Goal: Contribute content: Contribute content

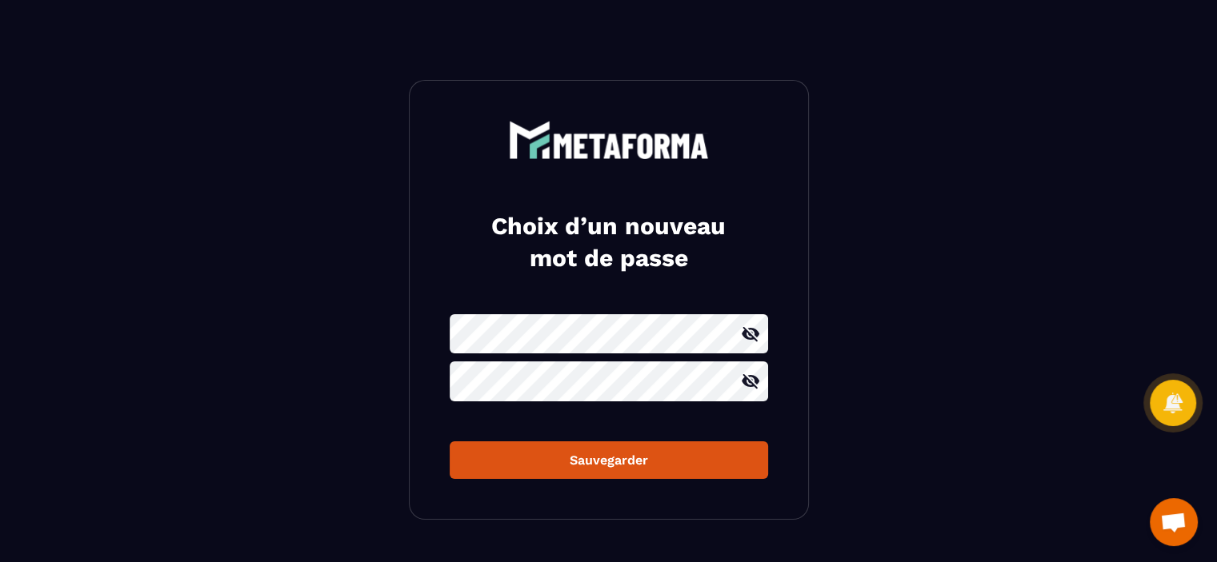
click at [754, 342] on icon at bounding box center [750, 334] width 19 height 19
drag, startPoint x: 688, startPoint y: 454, endPoint x: 644, endPoint y: 460, distance: 44.5
click at [644, 460] on div "Sauvegarder" at bounding box center [608, 460] width 293 height 15
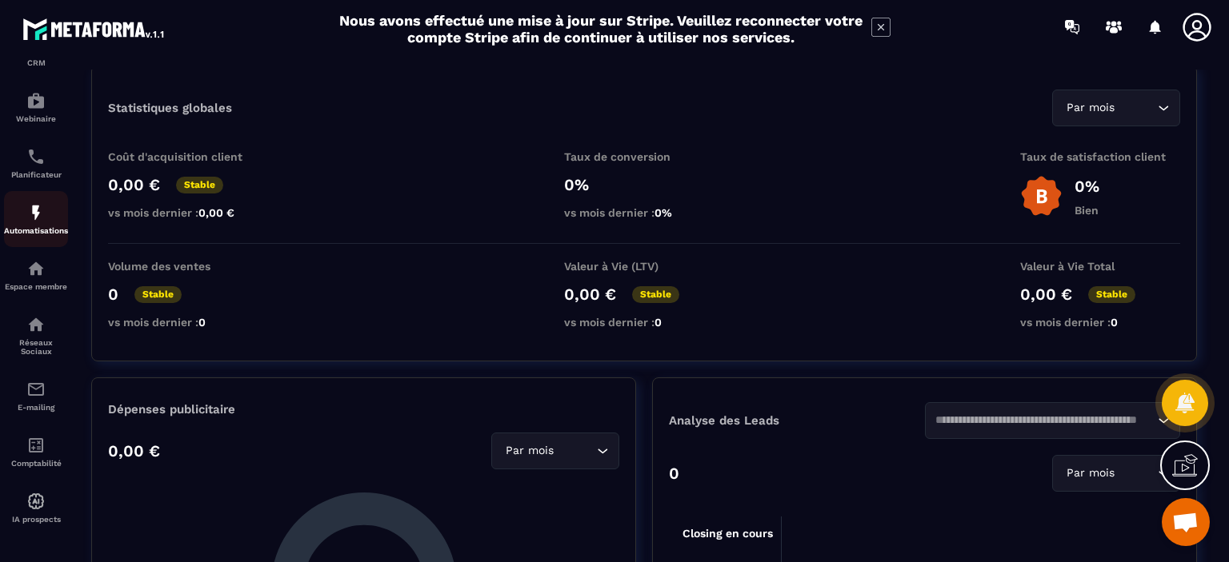
scroll to position [173, 0]
click at [37, 284] on p "Espace membre" at bounding box center [36, 286] width 64 height 9
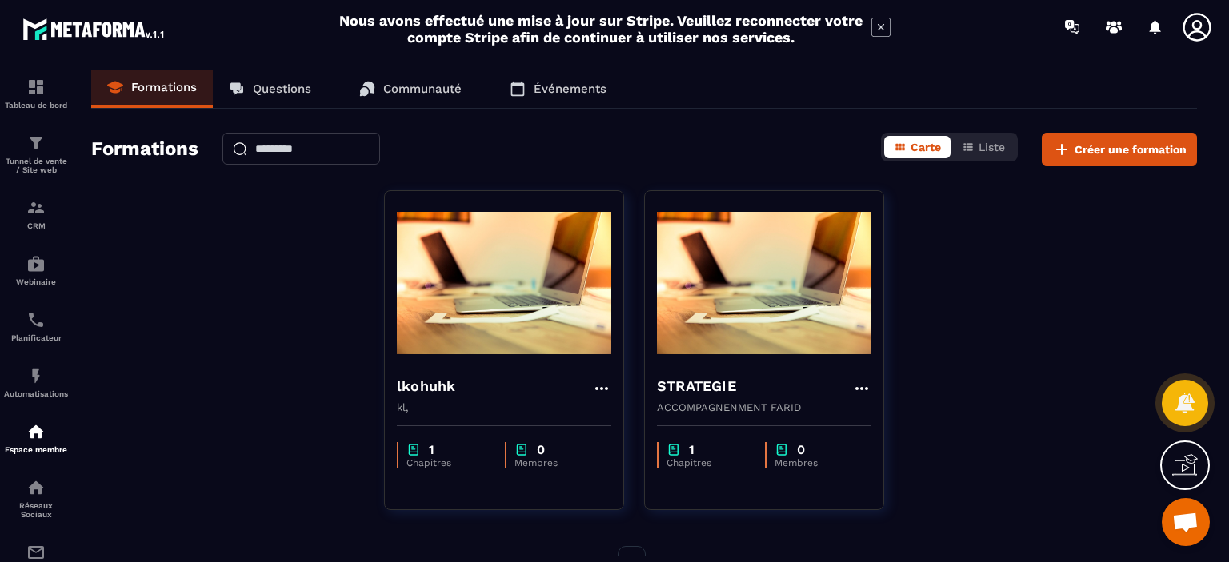
click at [294, 102] on link "Questions" at bounding box center [270, 89] width 114 height 38
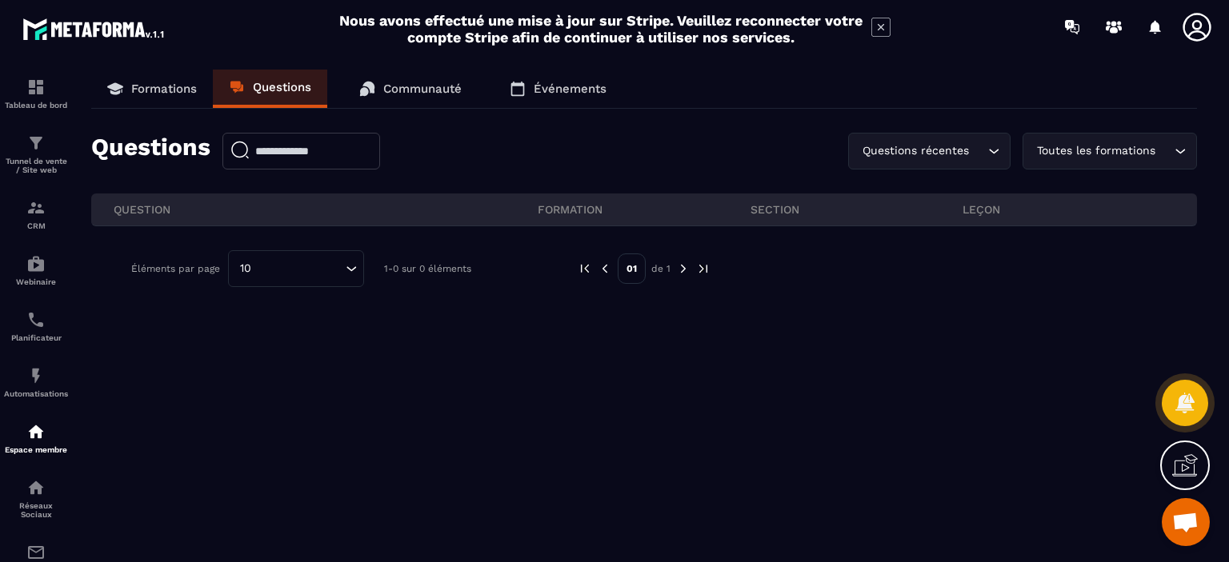
click at [426, 81] on link "Communauté" at bounding box center [410, 89] width 134 height 38
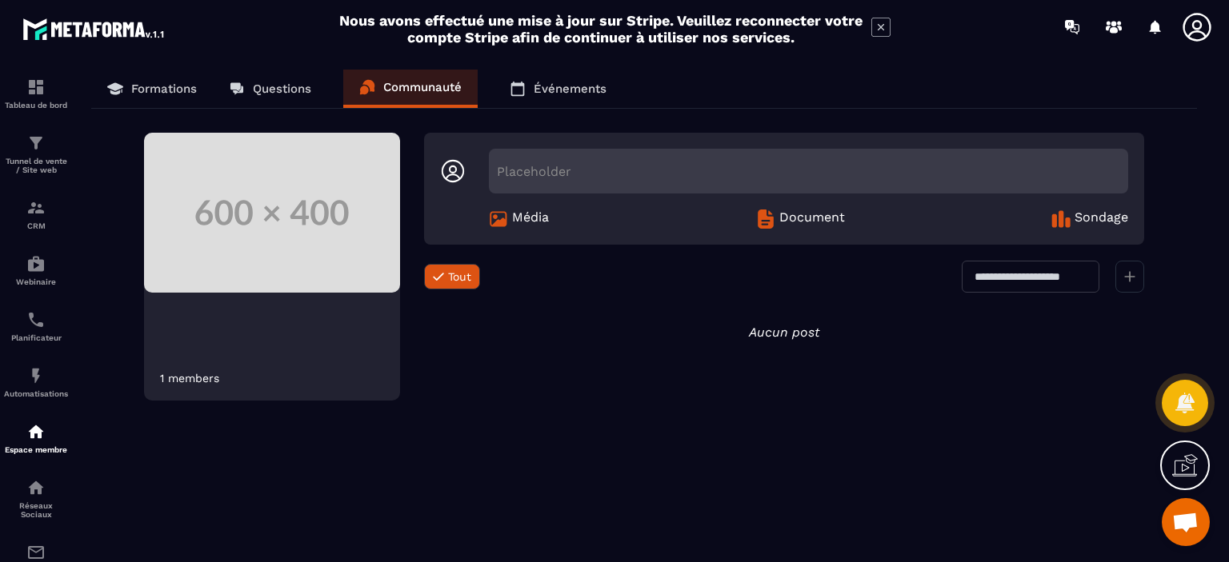
click at [547, 93] on p "Événements" at bounding box center [570, 89] width 73 height 14
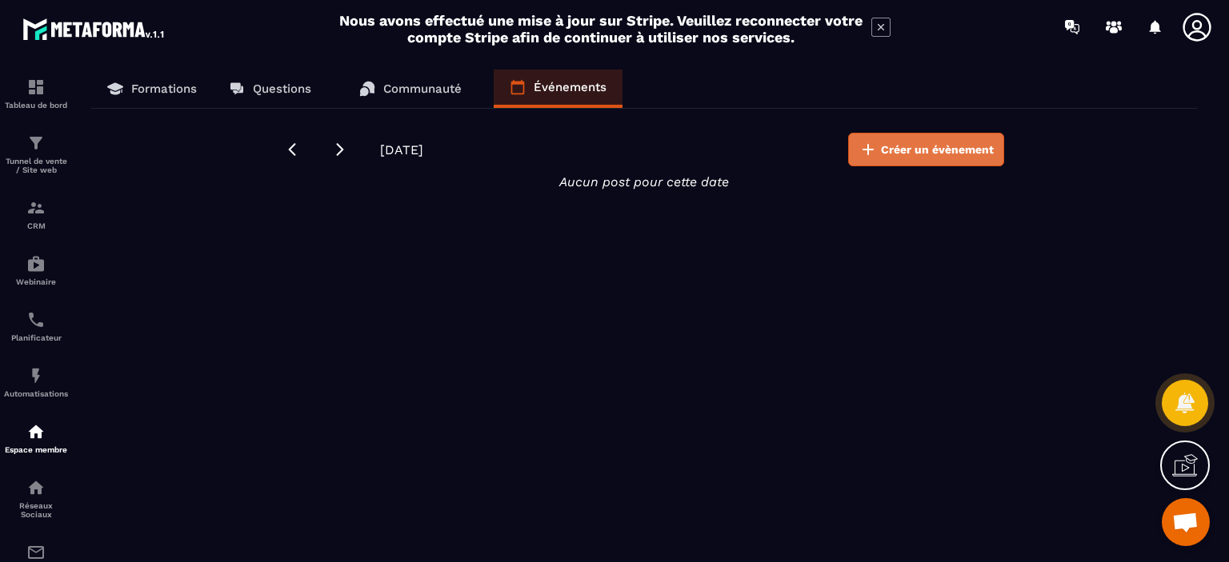
click at [983, 145] on span "Créer un évènement" at bounding box center [937, 150] width 113 height 16
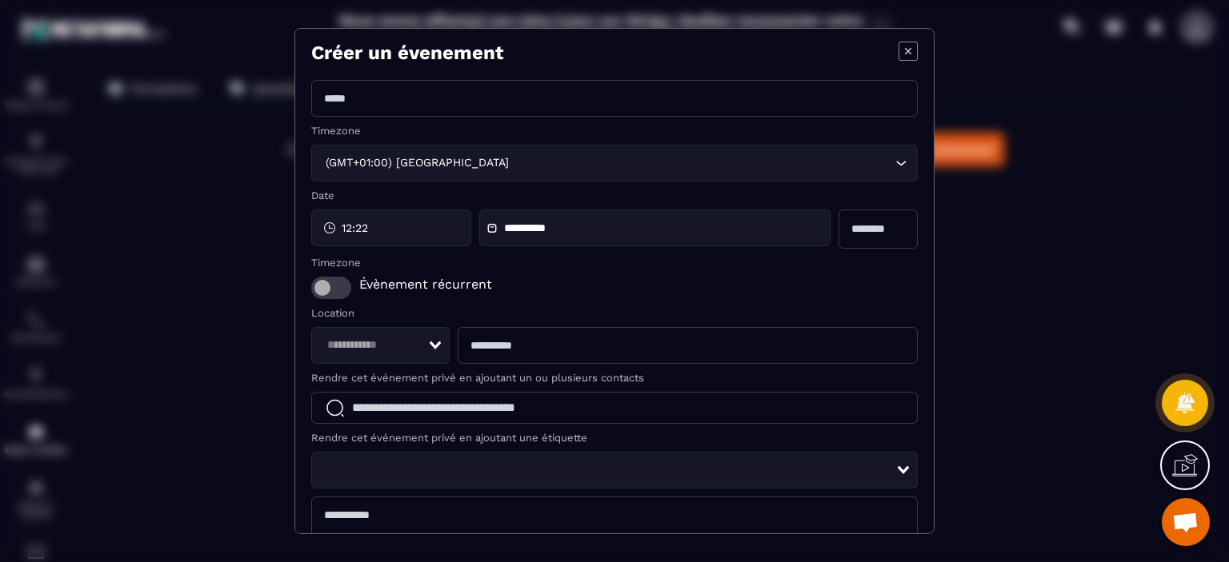
scroll to position [0, 0]
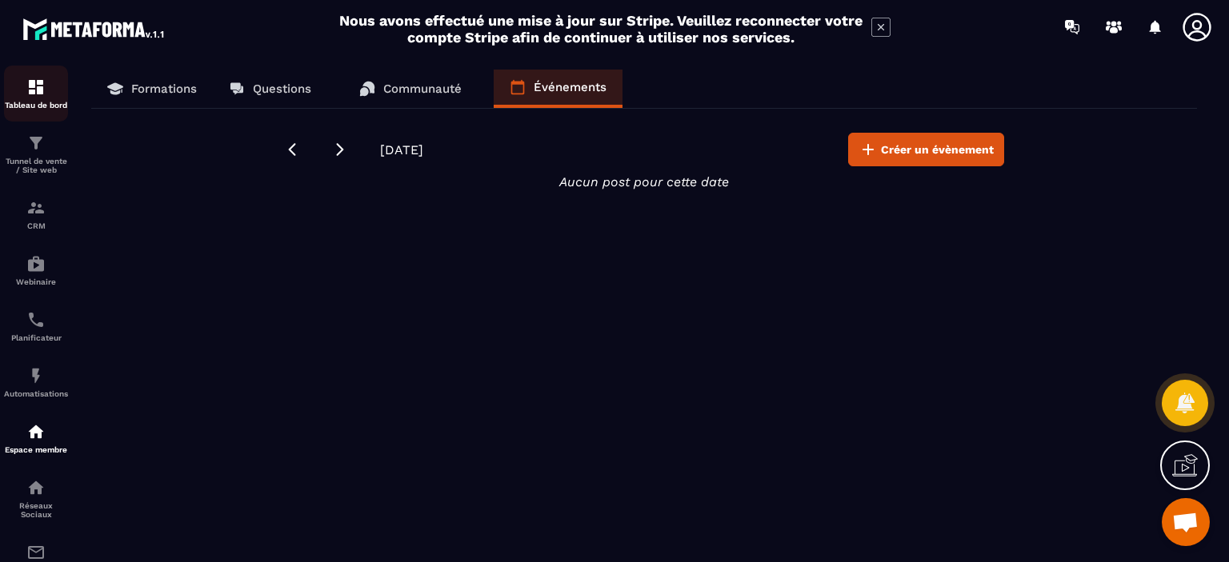
click at [35, 99] on div "Tableau de bord" at bounding box center [36, 94] width 64 height 32
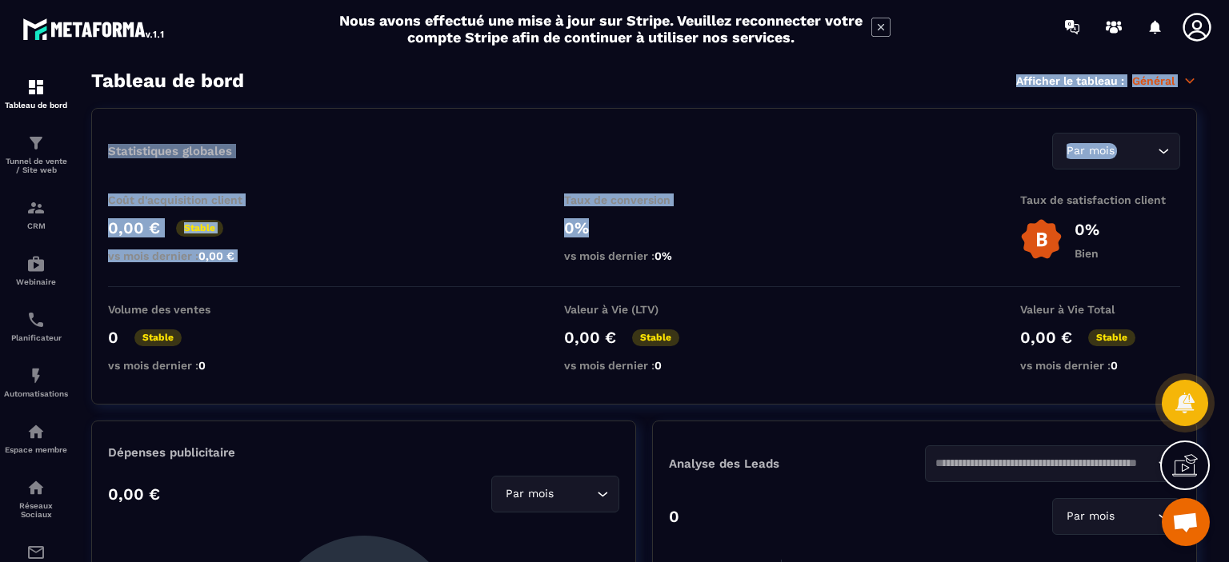
drag, startPoint x: 735, startPoint y: 192, endPoint x: 739, endPoint y: 72, distance: 120.1
click at [739, 71] on section "Tableau de bord Afficher le tableau : Général Statistiques globales Par mois Lo…" at bounding box center [644, 317] width 1138 height 494
click at [740, 80] on div "Tableau de bord Afficher le tableau : Général" at bounding box center [644, 81] width 1106 height 22
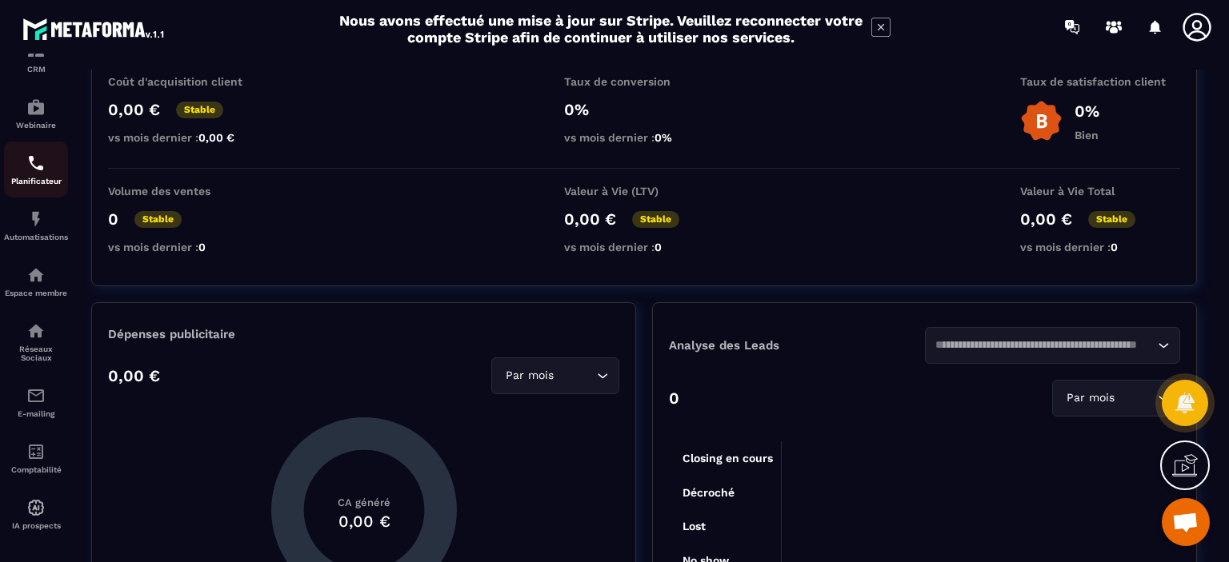
scroll to position [173, 0]
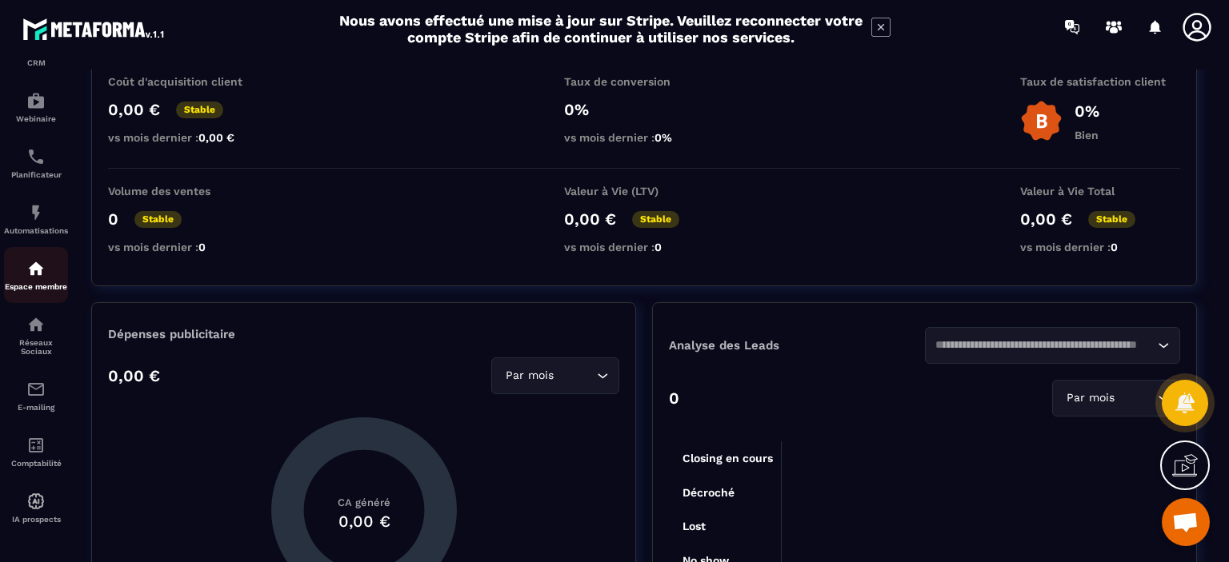
click at [42, 282] on p "Espace membre" at bounding box center [36, 286] width 64 height 9
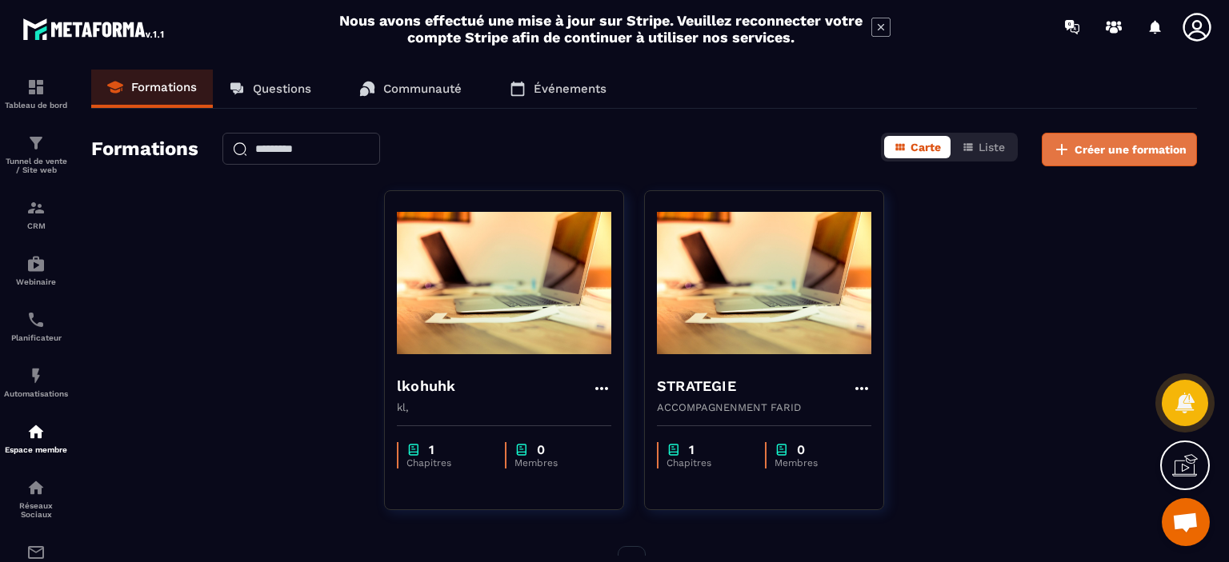
click at [1102, 154] on span "Créer une formation" at bounding box center [1131, 150] width 112 height 16
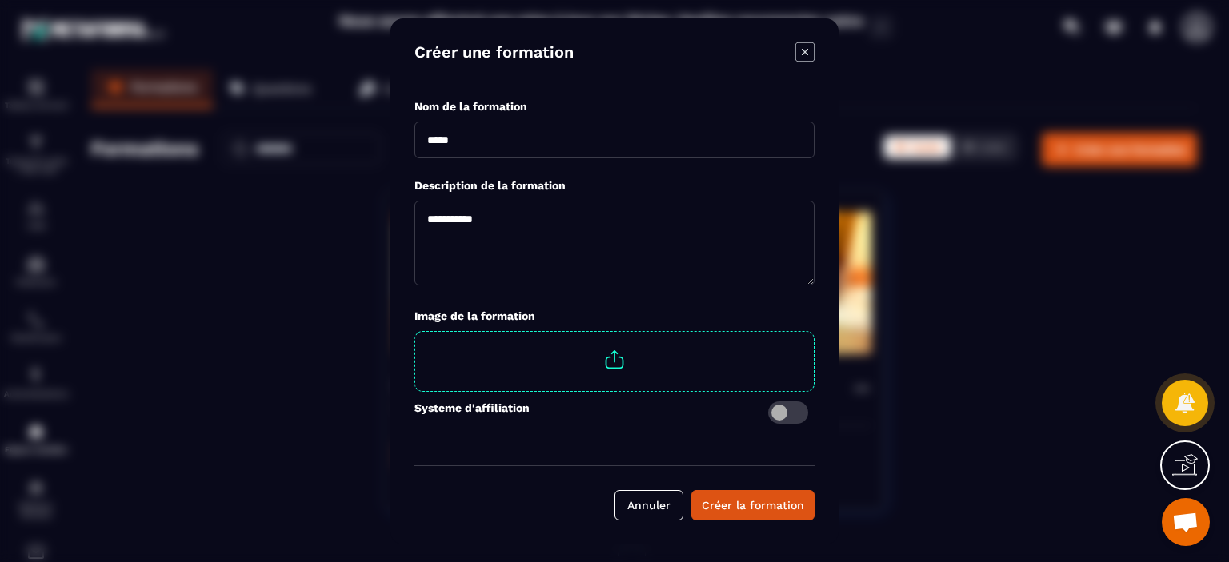
click at [526, 151] on input "Modal window" at bounding box center [614, 140] width 400 height 37
click at [801, 417] on span "Modal window" at bounding box center [788, 413] width 40 height 22
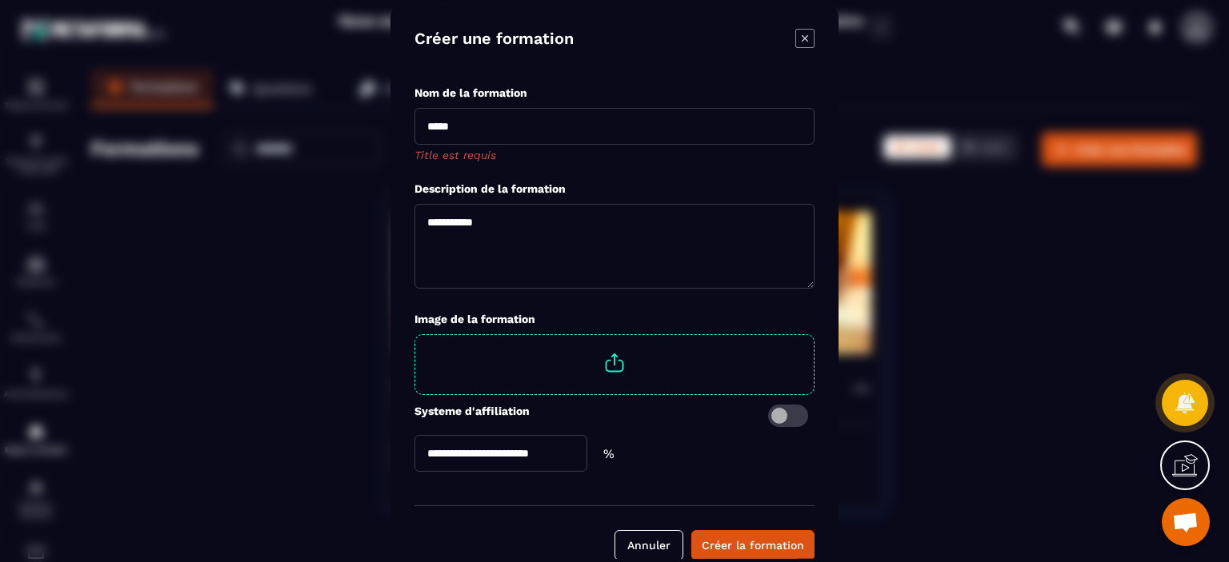
click at [783, 417] on span "Modal window" at bounding box center [788, 415] width 40 height 22
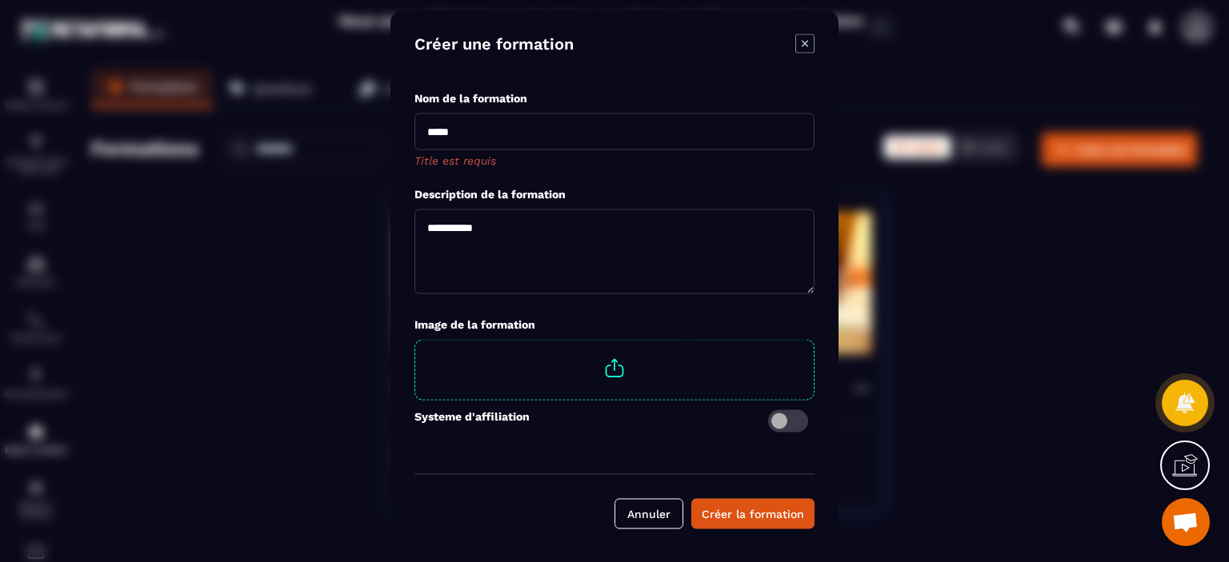
click at [807, 50] on icon "Modal window" at bounding box center [804, 43] width 19 height 19
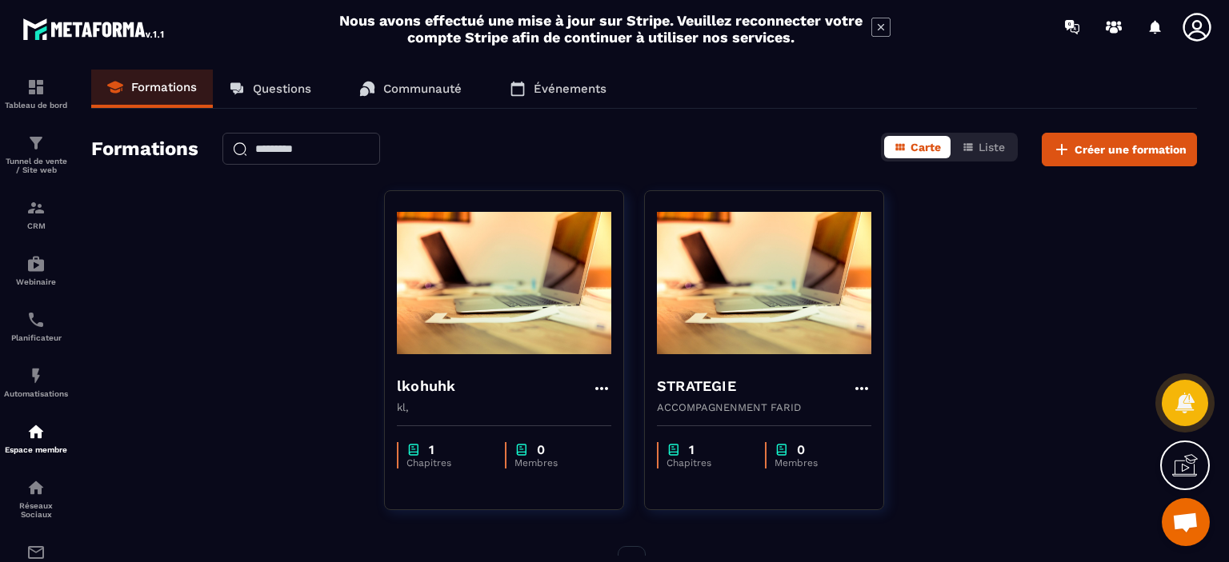
click at [557, 97] on link "Événements" at bounding box center [558, 89] width 129 height 38
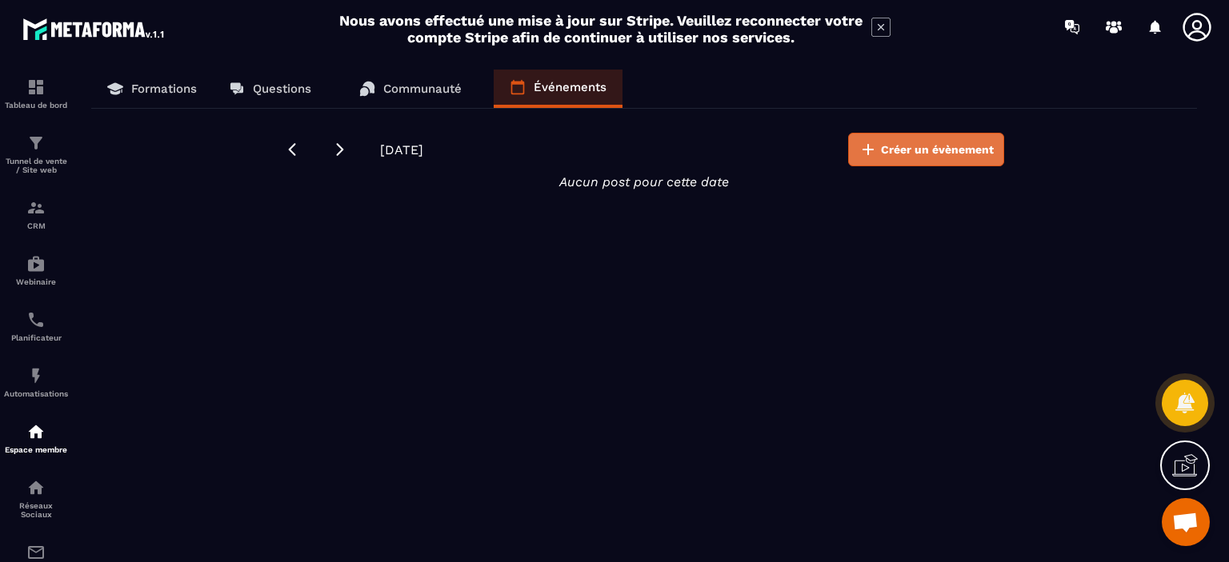
click at [983, 150] on span "Créer un évènement" at bounding box center [937, 150] width 113 height 16
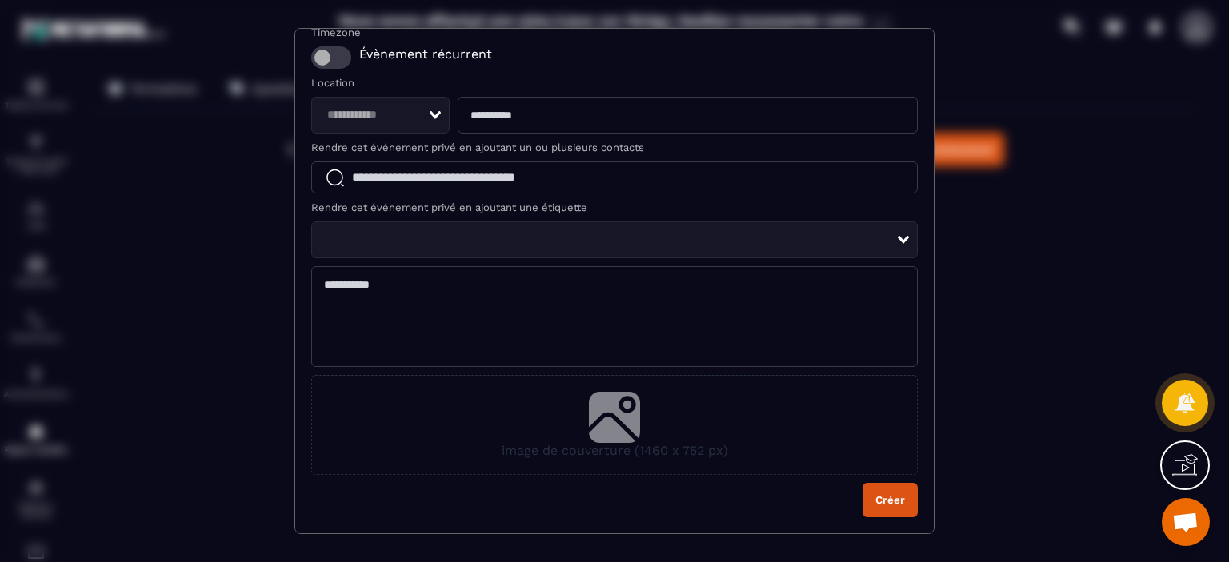
scroll to position [0, 0]
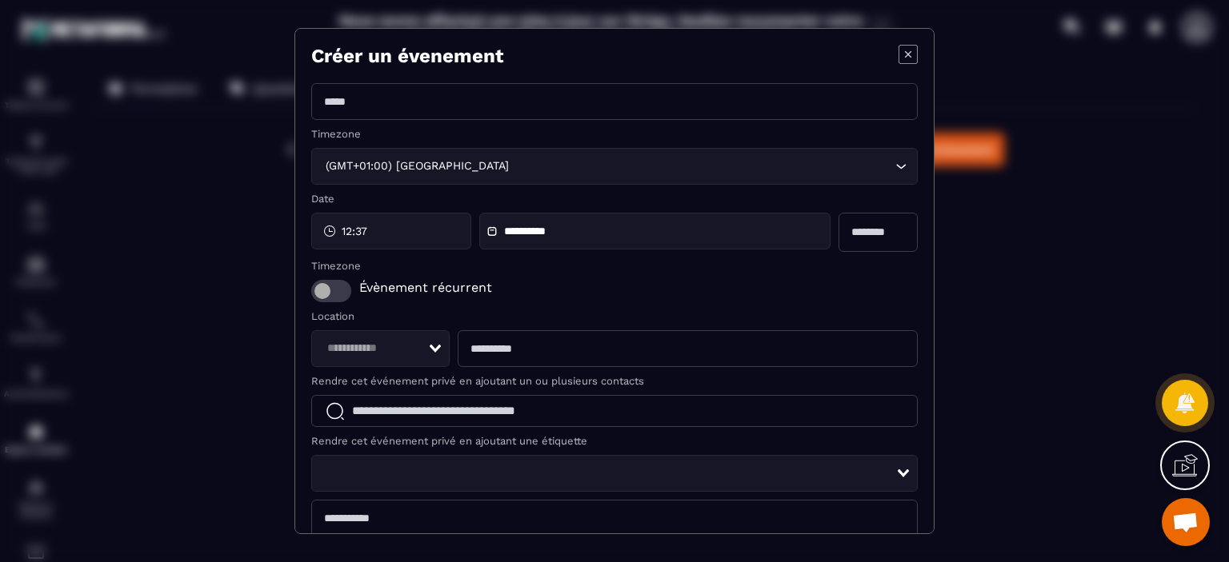
click at [899, 58] on icon "Modal window" at bounding box center [908, 54] width 19 height 19
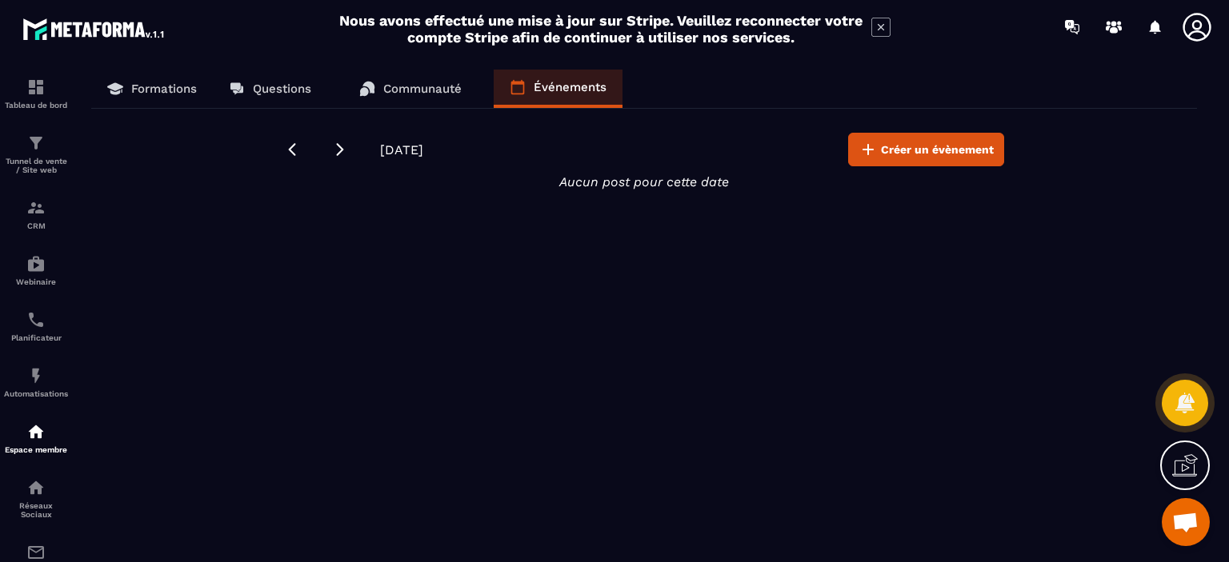
click at [258, 86] on p "Questions" at bounding box center [282, 89] width 58 height 14
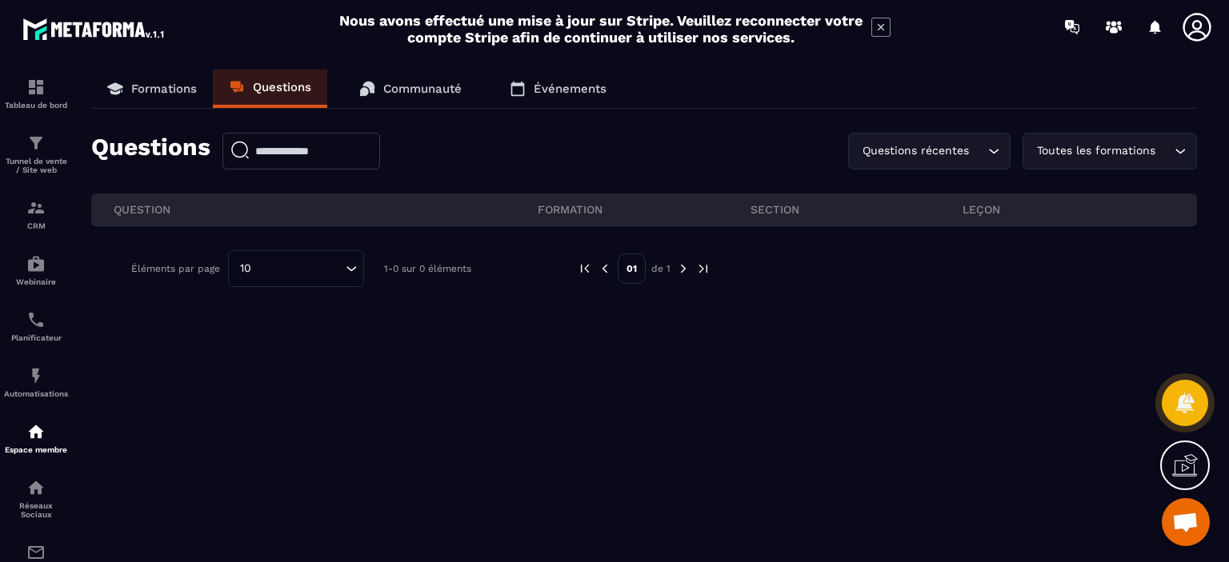
click at [583, 214] on p "FORMATION" at bounding box center [644, 209] width 212 height 14
click at [781, 214] on p "section" at bounding box center [857, 209] width 212 height 14
click at [680, 271] on img at bounding box center [683, 269] width 14 height 14
click at [43, 162] on p "Tunnel de vente / Site web" at bounding box center [36, 166] width 64 height 18
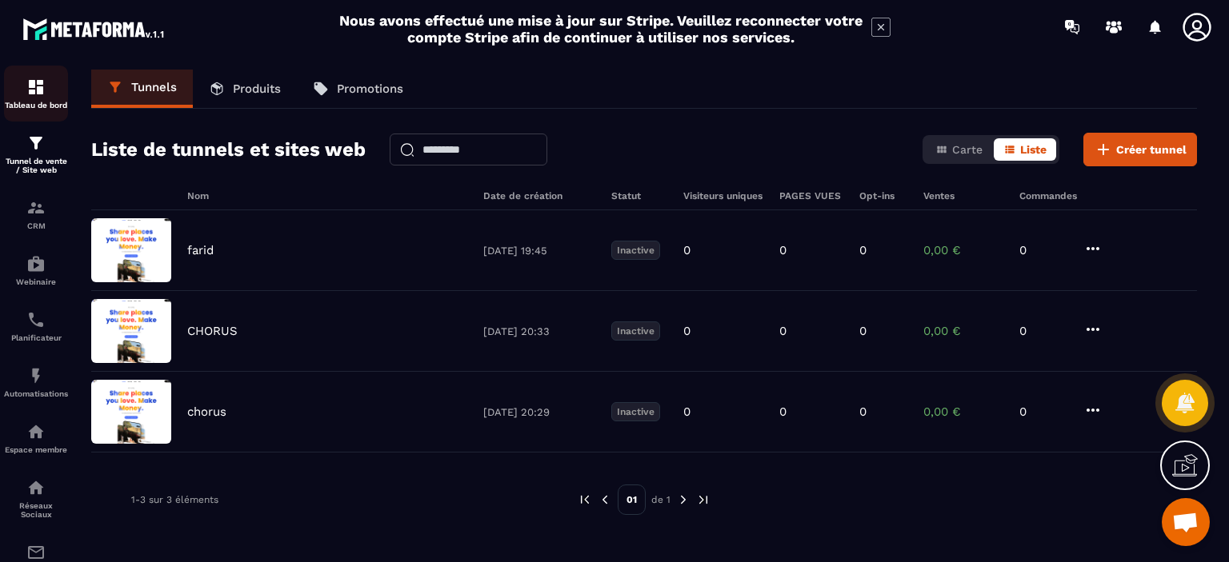
click at [38, 81] on img at bounding box center [35, 87] width 19 height 19
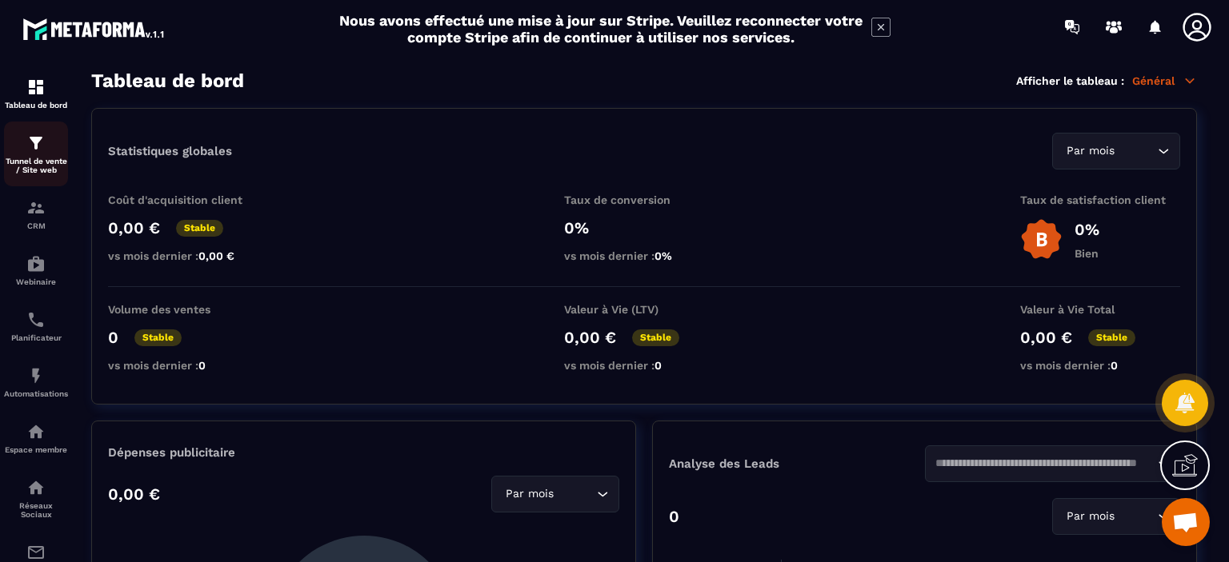
click at [35, 150] on img at bounding box center [35, 143] width 19 height 19
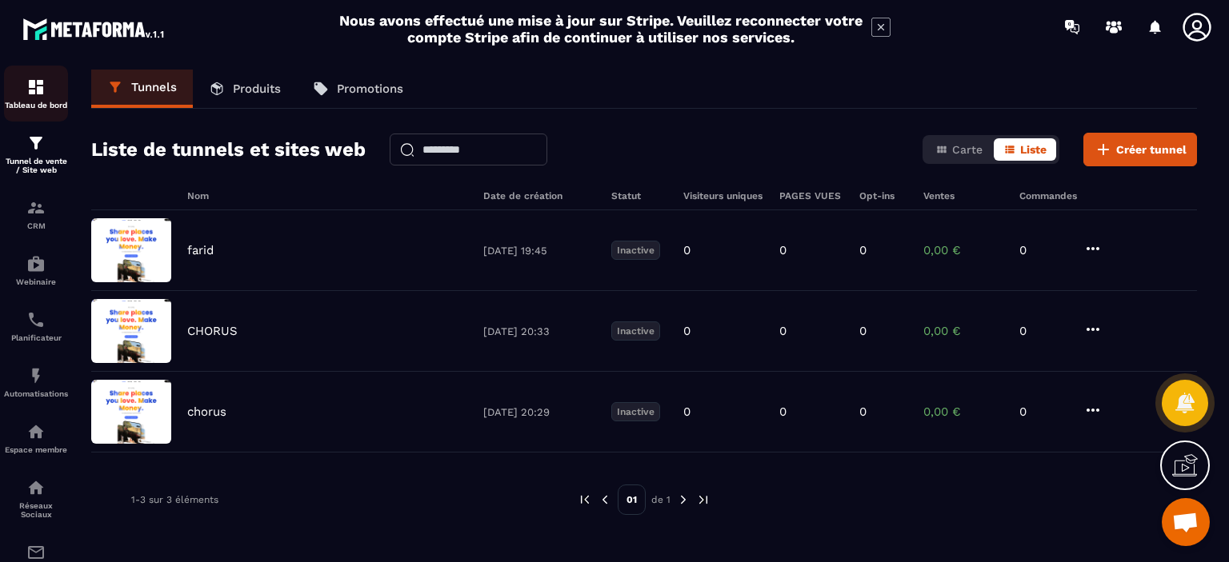
click at [37, 101] on p "Tableau de bord" at bounding box center [36, 105] width 64 height 9
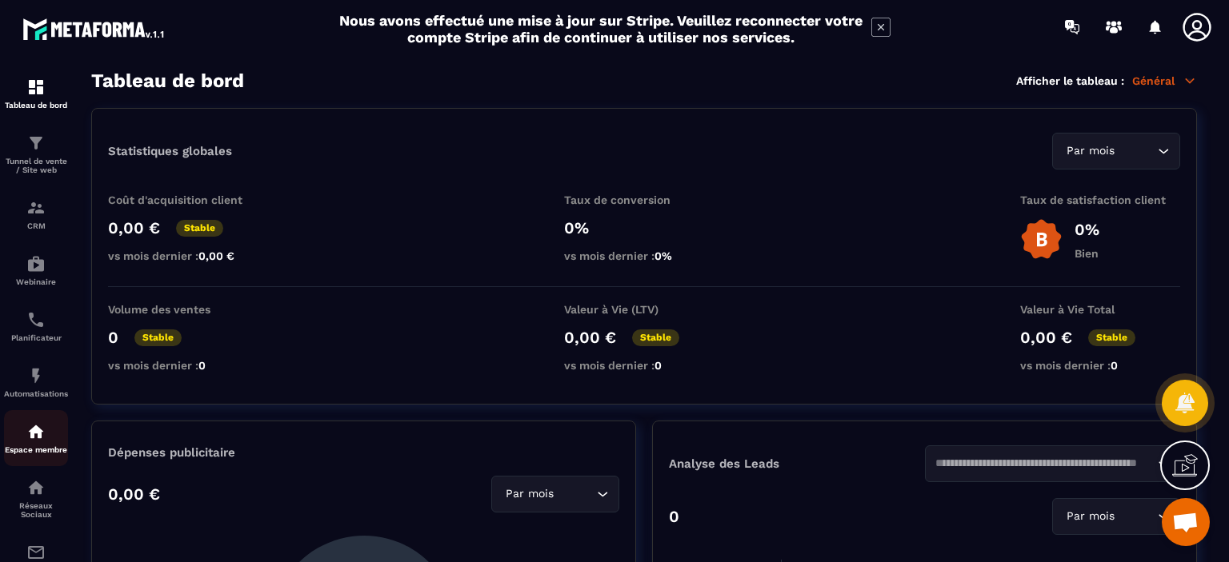
click at [36, 440] on img at bounding box center [35, 431] width 19 height 19
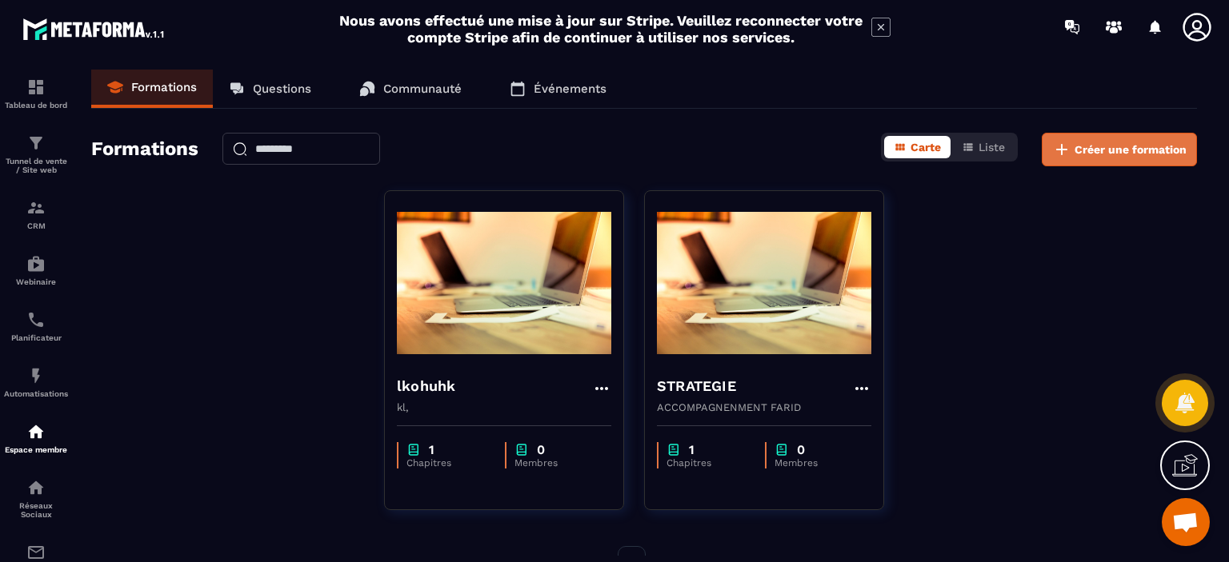
click at [1154, 145] on span "Créer une formation" at bounding box center [1131, 150] width 112 height 16
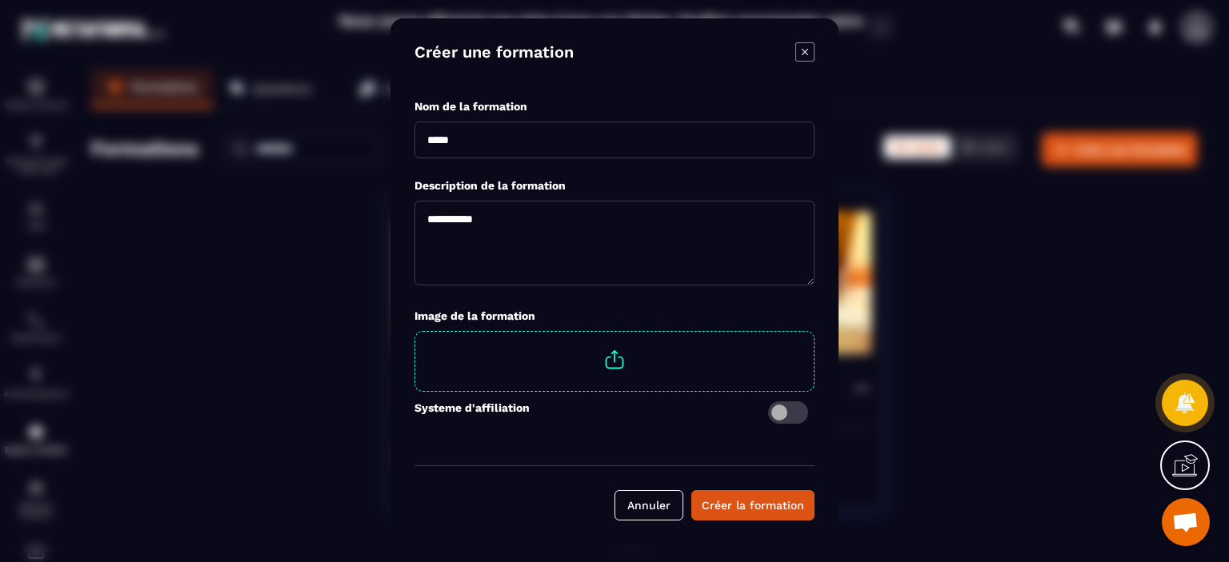
click at [707, 151] on input "Modal window" at bounding box center [614, 140] width 400 height 37
type input "**********"
click at [647, 222] on textarea "Modal window" at bounding box center [614, 242] width 400 height 85
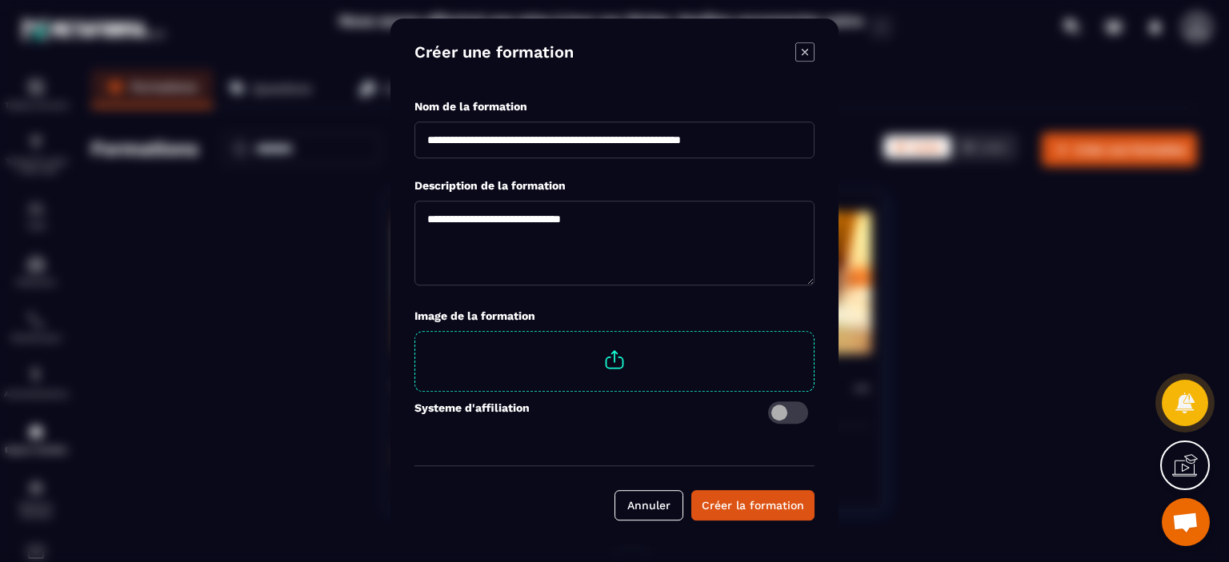
drag, startPoint x: 631, startPoint y: 223, endPoint x: 426, endPoint y: 222, distance: 204.8
click at [426, 222] on textarea "**********" at bounding box center [614, 242] width 400 height 85
paste textarea "**********"
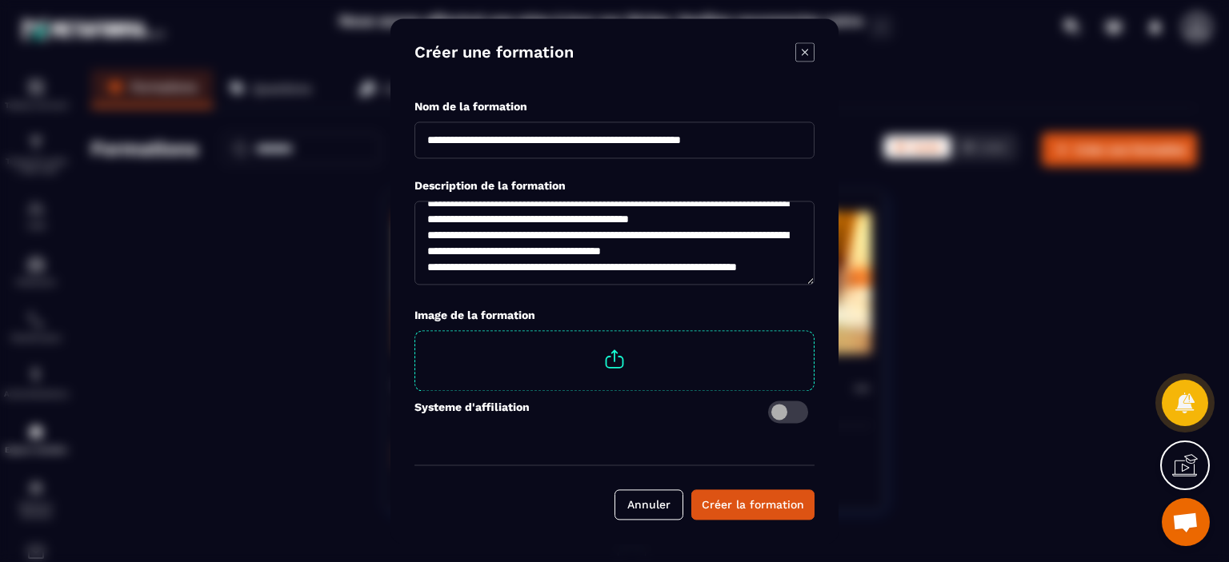
scroll to position [109, 0]
click at [430, 254] on textarea "**********" at bounding box center [614, 243] width 400 height 85
click at [425, 242] on textarea "**********" at bounding box center [614, 243] width 400 height 85
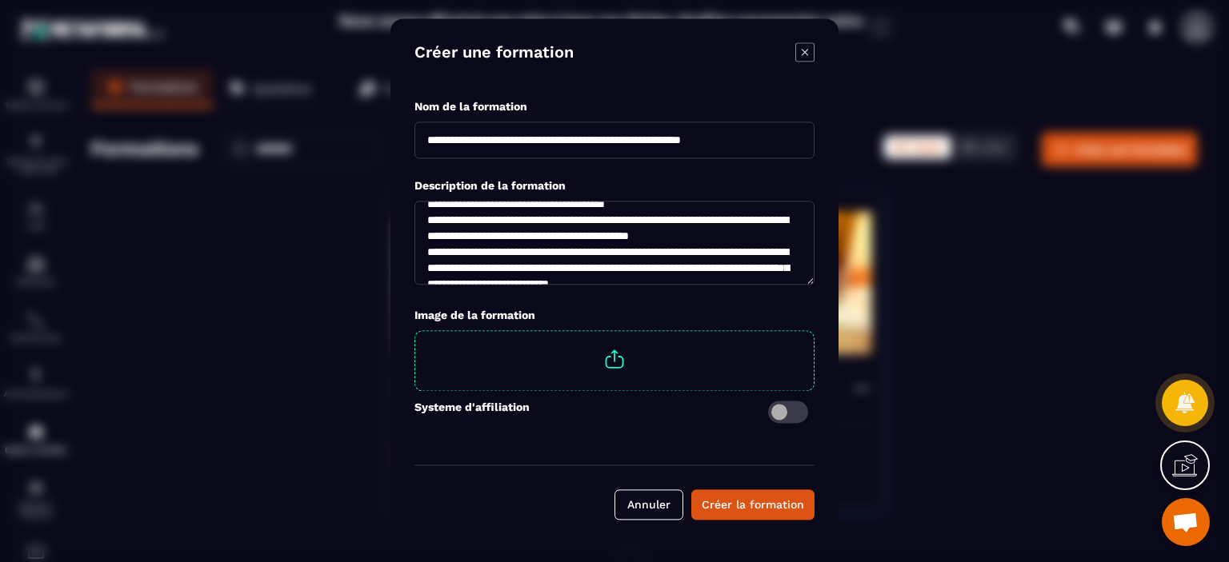
scroll to position [30, 0]
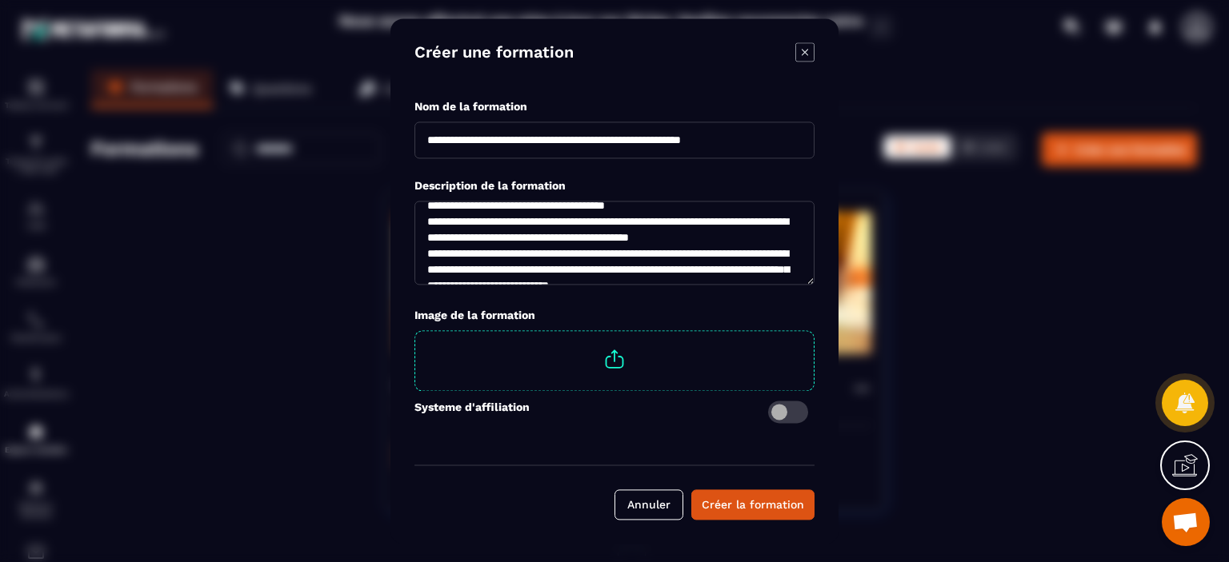
click at [431, 233] on textarea "**********" at bounding box center [614, 243] width 400 height 85
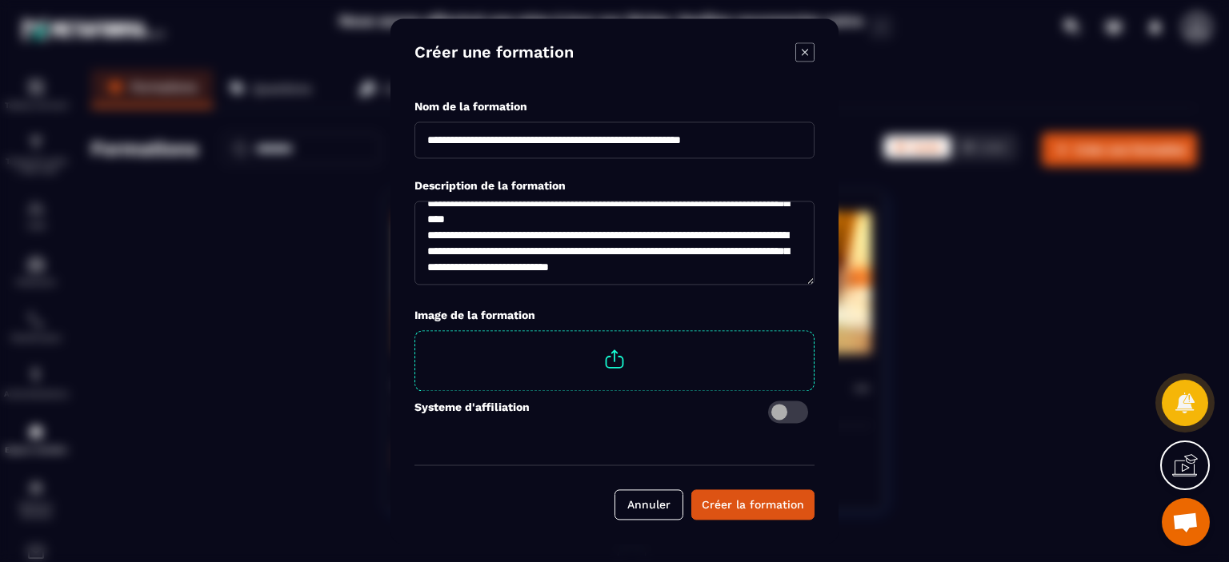
scroll to position [80, 0]
type textarea "**********"
click at [755, 496] on button "Créer la formation" at bounding box center [752, 505] width 123 height 30
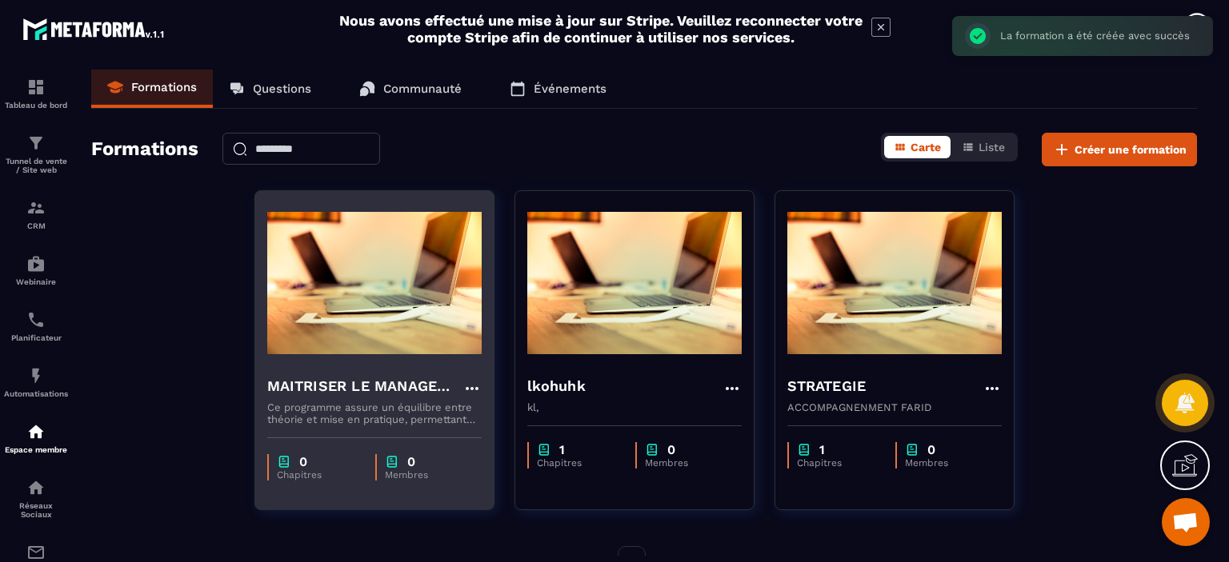
drag, startPoint x: 368, startPoint y: 250, endPoint x: 322, endPoint y: 400, distance: 157.2
click at [322, 400] on div "MAITRISER LE MANAGEMENT POUR ENCADRER, MOBILISER ET TRANSFORMER Ce programme as…" at bounding box center [374, 394] width 238 height 62
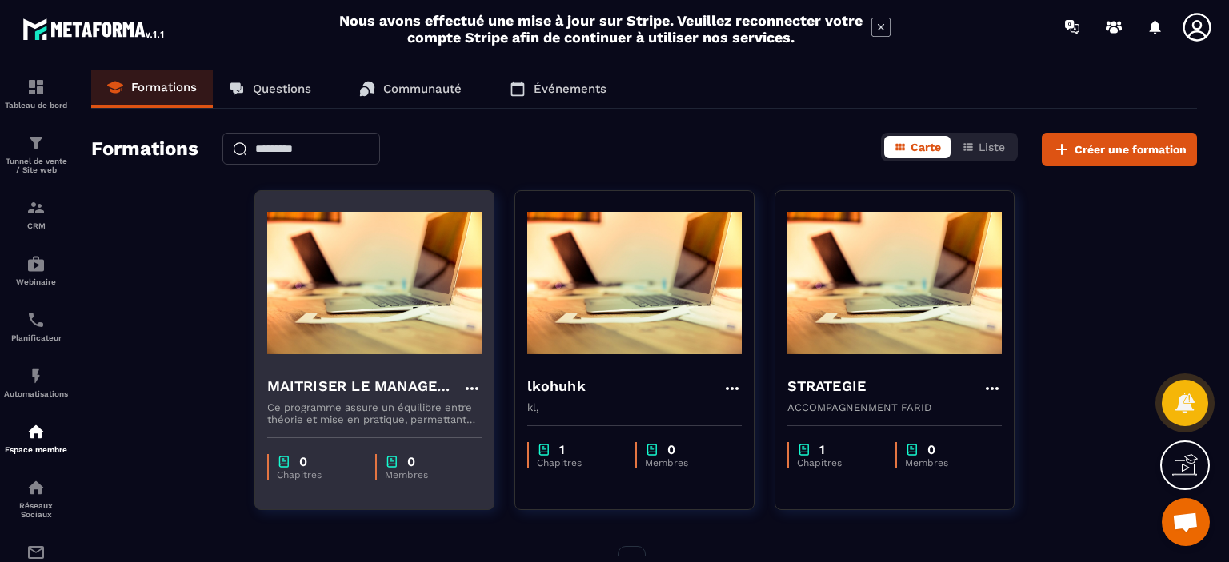
click at [347, 416] on p "Ce programme assure un équilibre entre théorie et mise en pratique, permettant …" at bounding box center [374, 414] width 214 height 24
click at [330, 370] on div "MAITRISER LE MANAGEMENT POUR ENCADRER, MOBILISER ET TRANSFORMER Ce programme as…" at bounding box center [374, 394] width 238 height 62
click at [355, 338] on img at bounding box center [374, 283] width 214 height 160
click at [471, 382] on icon at bounding box center [471, 388] width 19 height 19
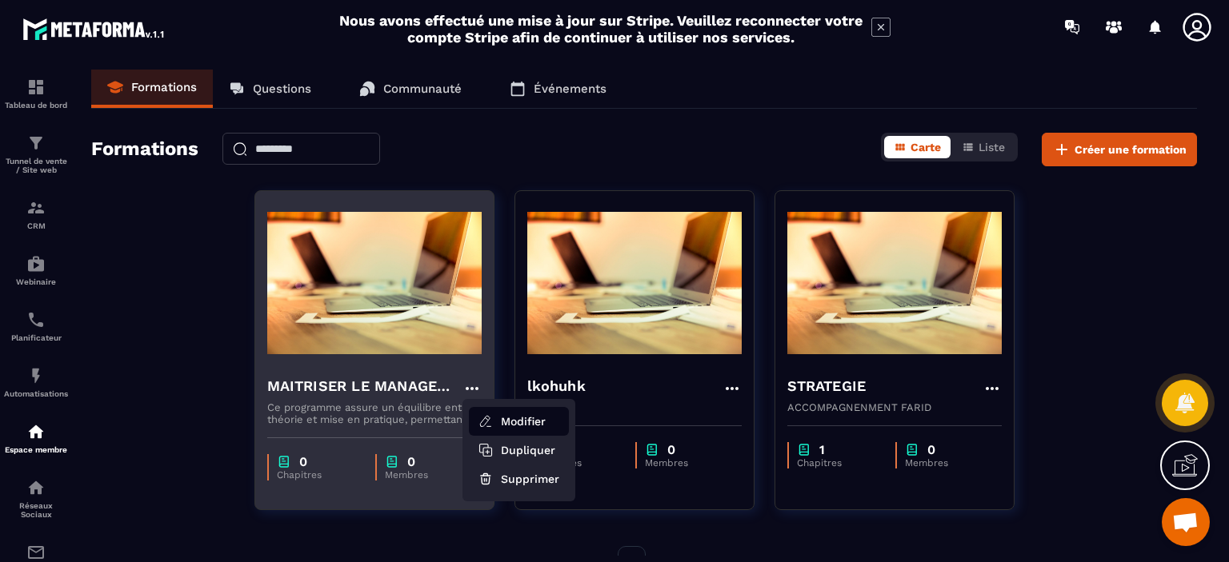
click at [512, 417] on button "Modifier" at bounding box center [519, 421] width 100 height 29
click at [540, 422] on button "Modifier" at bounding box center [519, 421] width 100 height 29
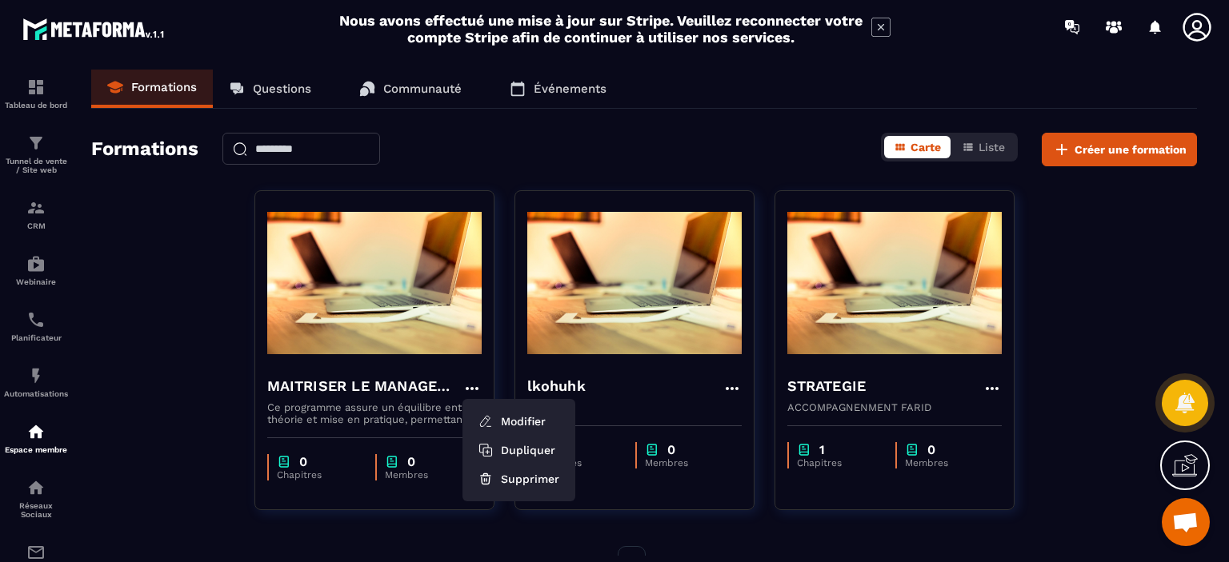
click at [1051, 280] on div "MAITRISER LE MANAGEMENT POUR ENCADRER, MOBILISER ET TRANSFORMER Modifier Dupliq…" at bounding box center [644, 360] width 1106 height 340
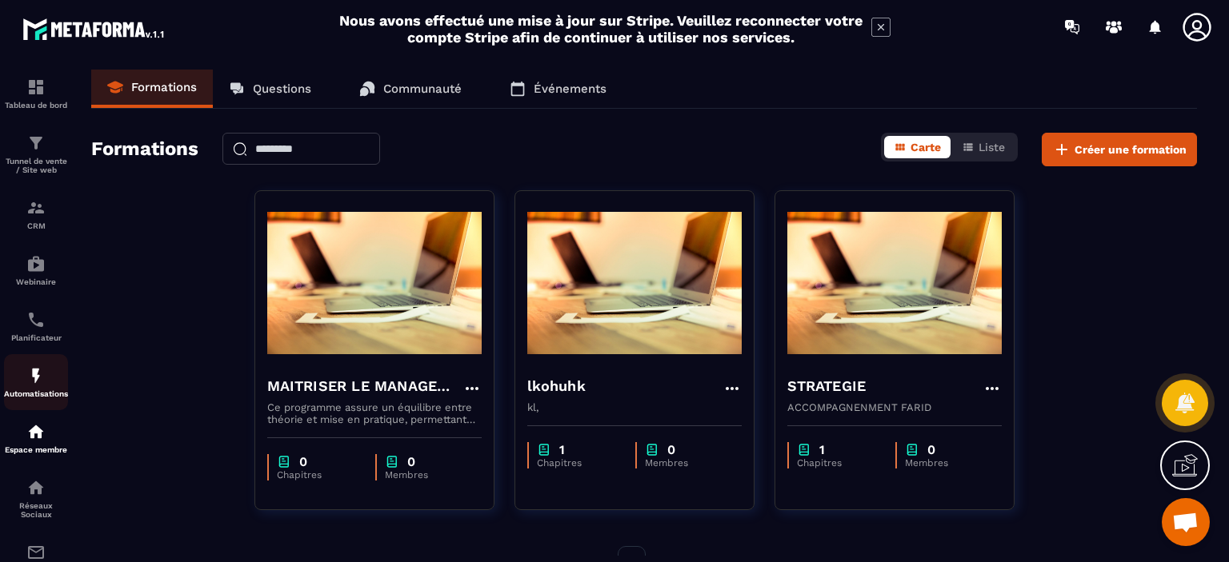
click at [46, 390] on div "Automatisations" at bounding box center [36, 382] width 64 height 32
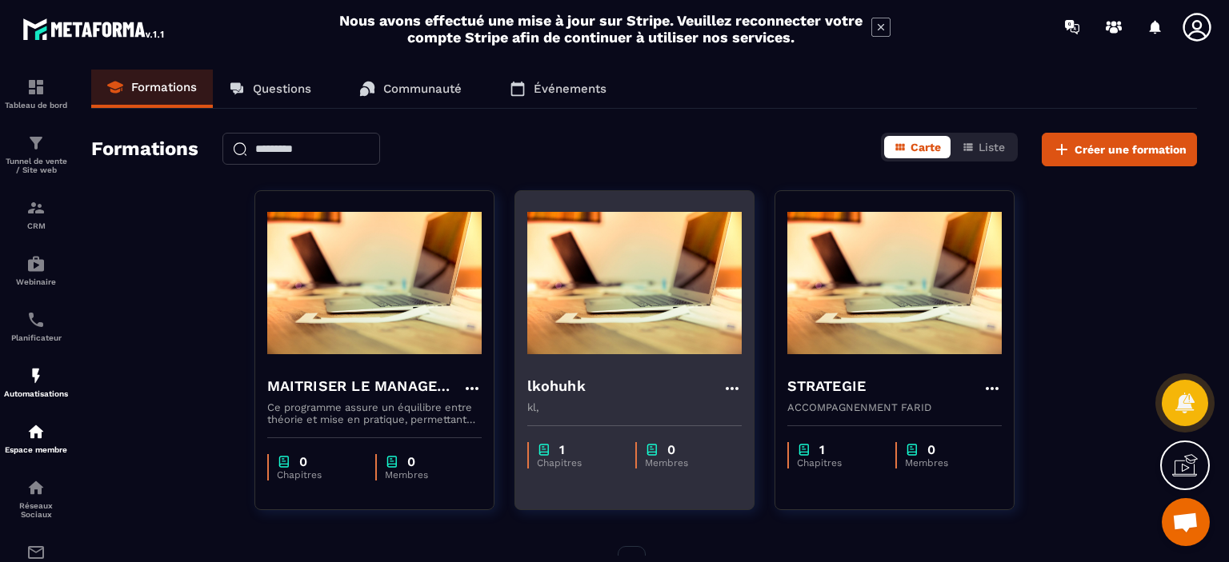
click at [591, 342] on img at bounding box center [634, 283] width 214 height 160
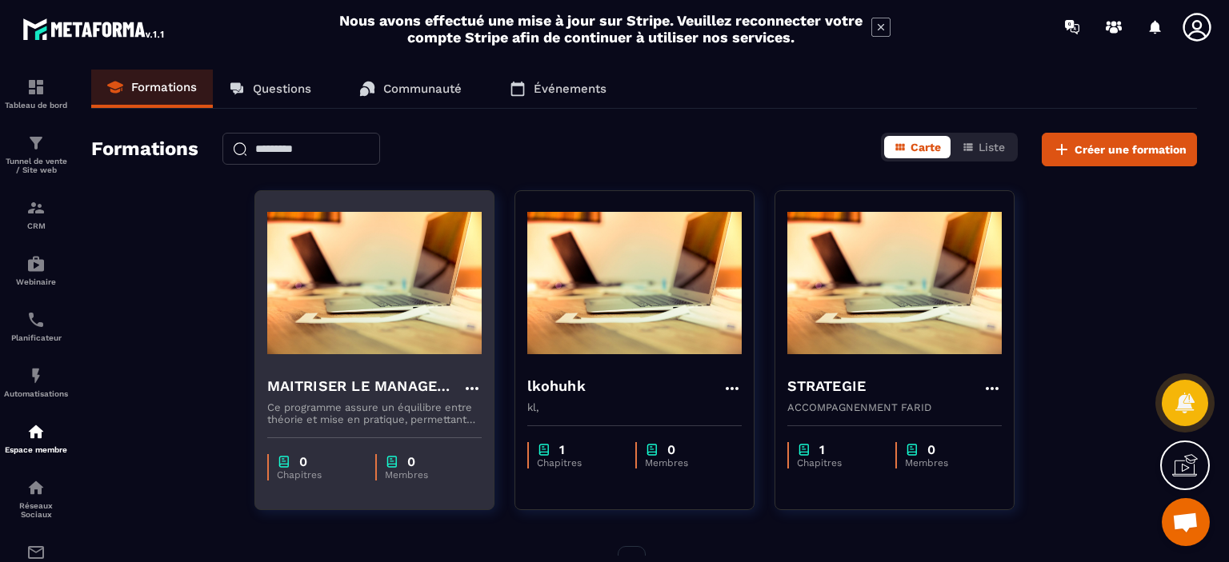
click at [288, 368] on div "MAITRISER LE MANAGEMENT POUR ENCADRER, MOBILISER ET TRANSFORMER Ce programme as…" at bounding box center [374, 394] width 238 height 62
